Goal: Communication & Community: Share content

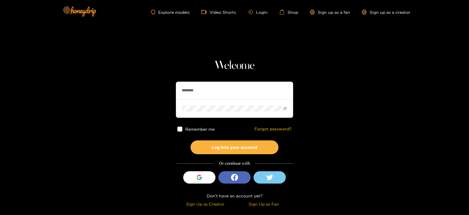
drag, startPoint x: 204, startPoint y: 94, endPoint x: 154, endPoint y: 93, distance: 49.9
click at [154, 93] on section "Welcome ******** Remember me Forgot password? Log into your account Or continue…" at bounding box center [234, 104] width 469 height 209
type input "******"
click at [191, 140] on button "Log into your account" at bounding box center [235, 147] width 88 height 14
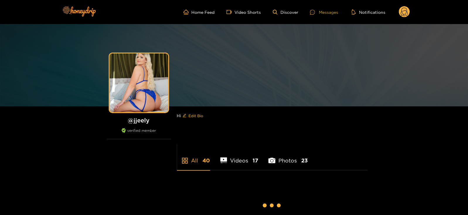
click at [334, 10] on div "Messages" at bounding box center [324, 12] width 28 height 7
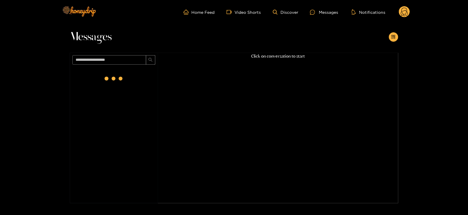
click at [399, 38] on div "Messages Click on conversation to start" at bounding box center [234, 113] width 468 height 179
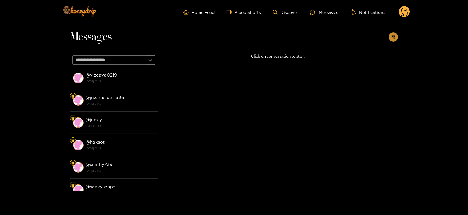
click at [396, 38] on button "button" at bounding box center [393, 36] width 9 height 9
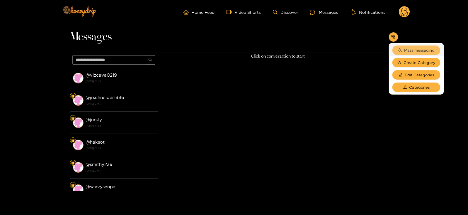
click at [402, 52] on button "Mass messaging" at bounding box center [417, 49] width 48 height 9
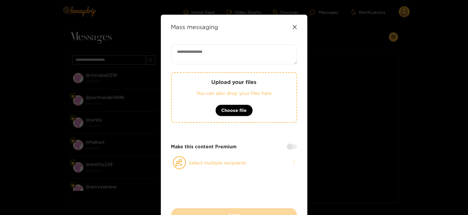
click at [254, 44] on textarea at bounding box center [234, 54] width 126 height 20
paste textarea "**********"
type textarea "**********"
click at [189, 159] on button "Select multiple recipients" at bounding box center [234, 162] width 126 height 13
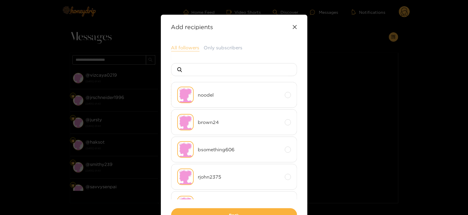
click at [174, 46] on button "All followers" at bounding box center [185, 47] width 28 height 7
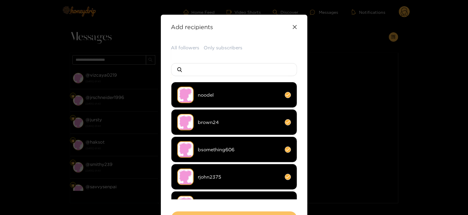
click at [209, 212] on button "Back" at bounding box center [234, 218] width 126 height 14
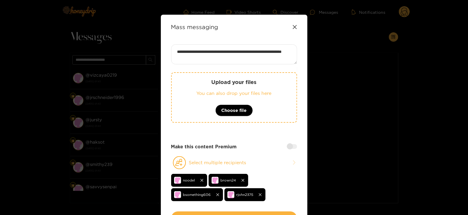
click at [209, 212] on button "Send" at bounding box center [234, 218] width 126 height 14
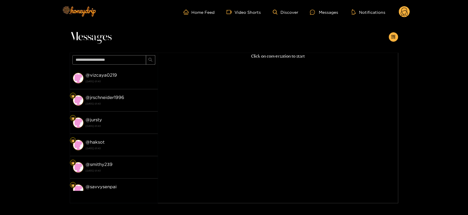
click at [400, 20] on div "Home Feed Video Shorts Discover Messages Notifications 0 videos discover messag…" at bounding box center [234, 12] width 352 height 24
click at [401, 12] on circle at bounding box center [404, 11] width 11 height 11
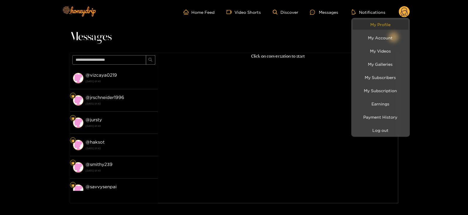
click at [387, 26] on link "My Profile" at bounding box center [381, 24] width 56 height 10
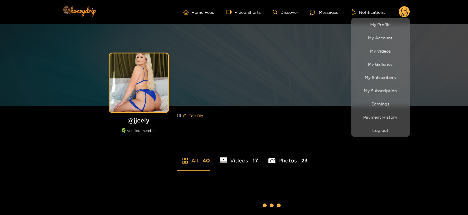
click at [322, 12] on div at bounding box center [234, 107] width 468 height 215
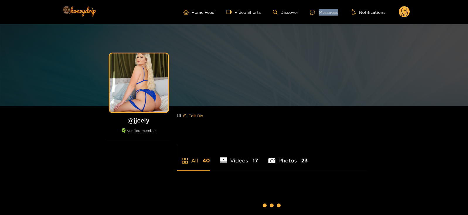
click at [322, 12] on div "Messages" at bounding box center [324, 12] width 28 height 7
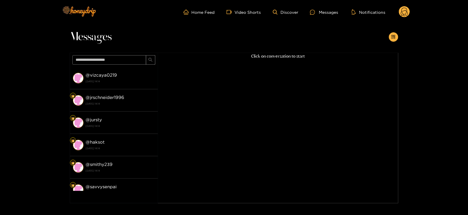
click at [125, 74] on div "@ vizcaya0219 21 August 2025 14:14" at bounding box center [120, 77] width 69 height 13
click at [125, 79] on strong "21 August 2025 14:14" at bounding box center [120, 81] width 69 height 5
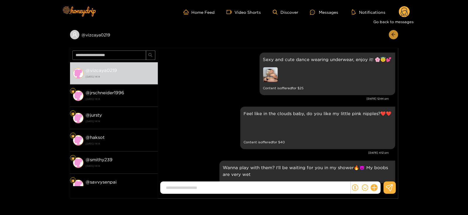
scroll to position [1139, 0]
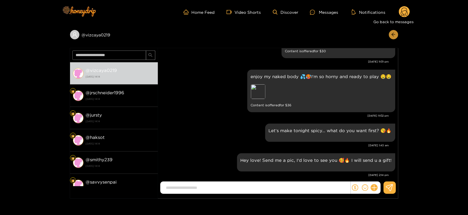
click at [394, 35] on icon "arrow-left" at bounding box center [394, 34] width 4 height 4
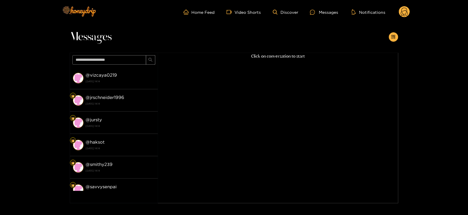
click at [406, 10] on circle at bounding box center [404, 11] width 11 height 11
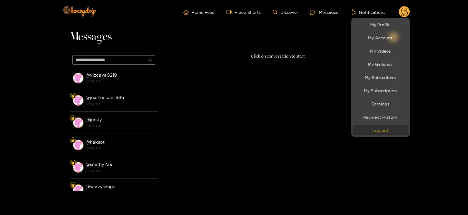
click at [383, 131] on button "Log out" at bounding box center [381, 130] width 56 height 10
